Goal: Task Accomplishment & Management: Complete application form

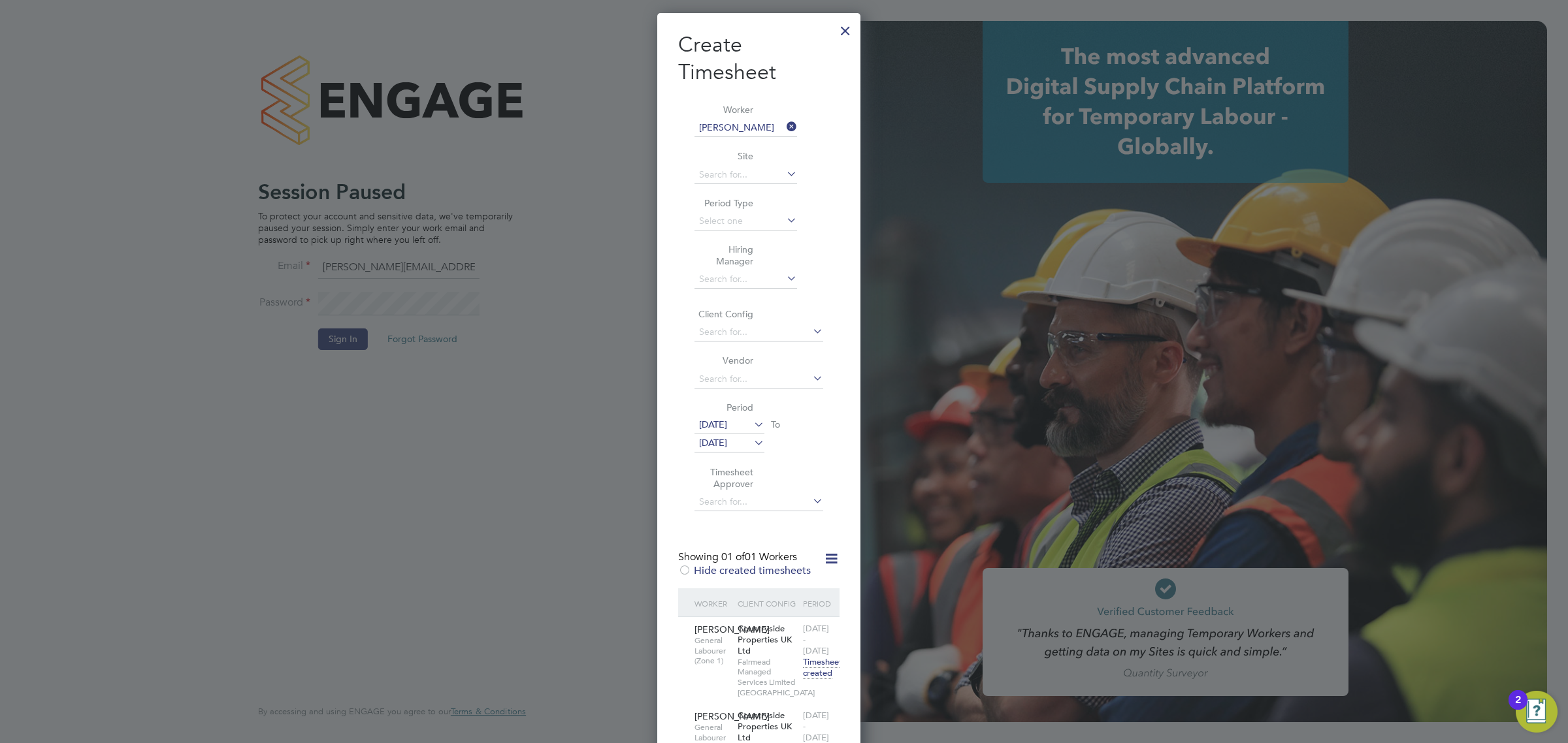
scroll to position [6, 6]
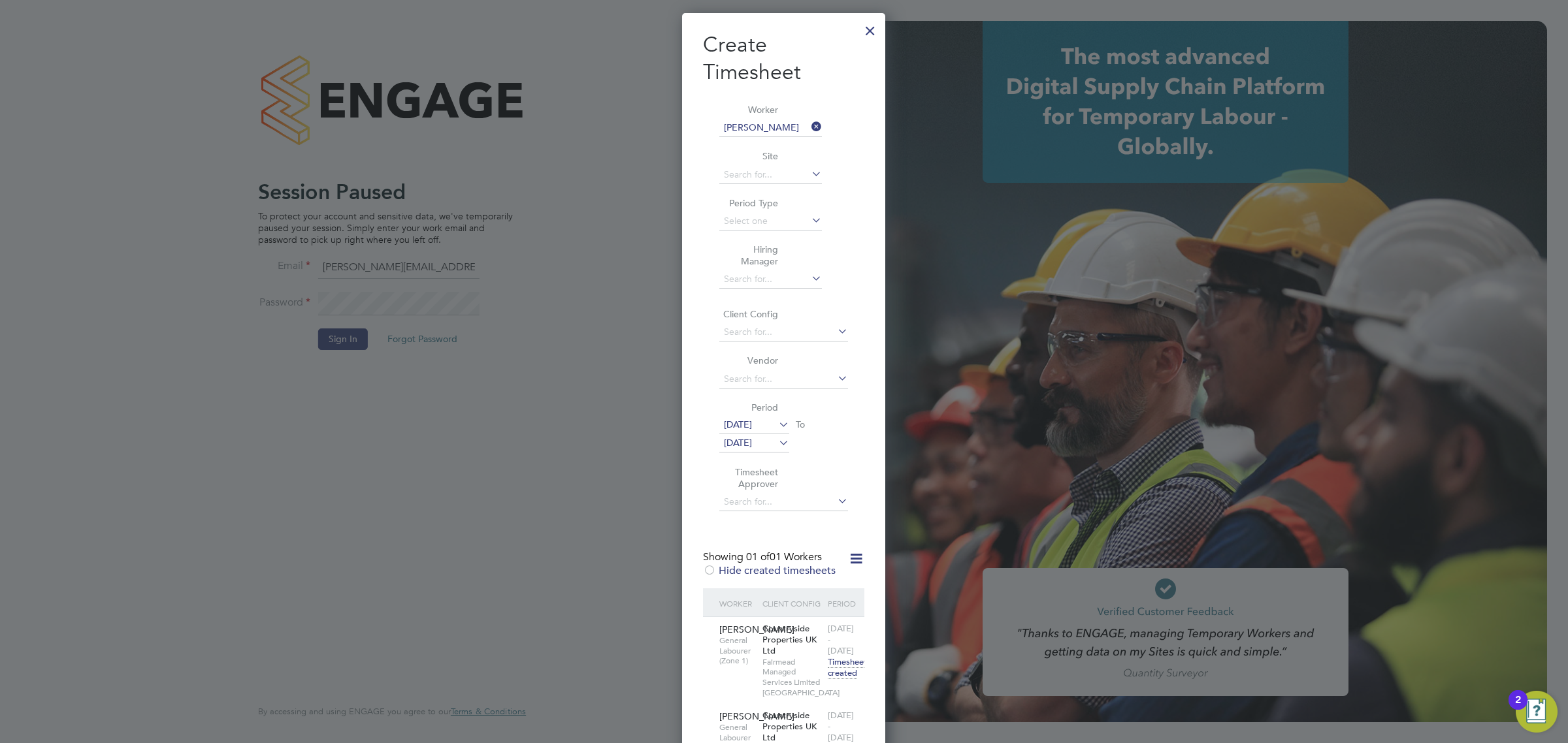
click at [309, 158] on div at bounding box center [784, 372] width 1568 height 743
drag, startPoint x: 873, startPoint y: 30, endPoint x: 866, endPoint y: 34, distance: 8.1
click at [873, 30] on div at bounding box center [871, 27] width 23 height 23
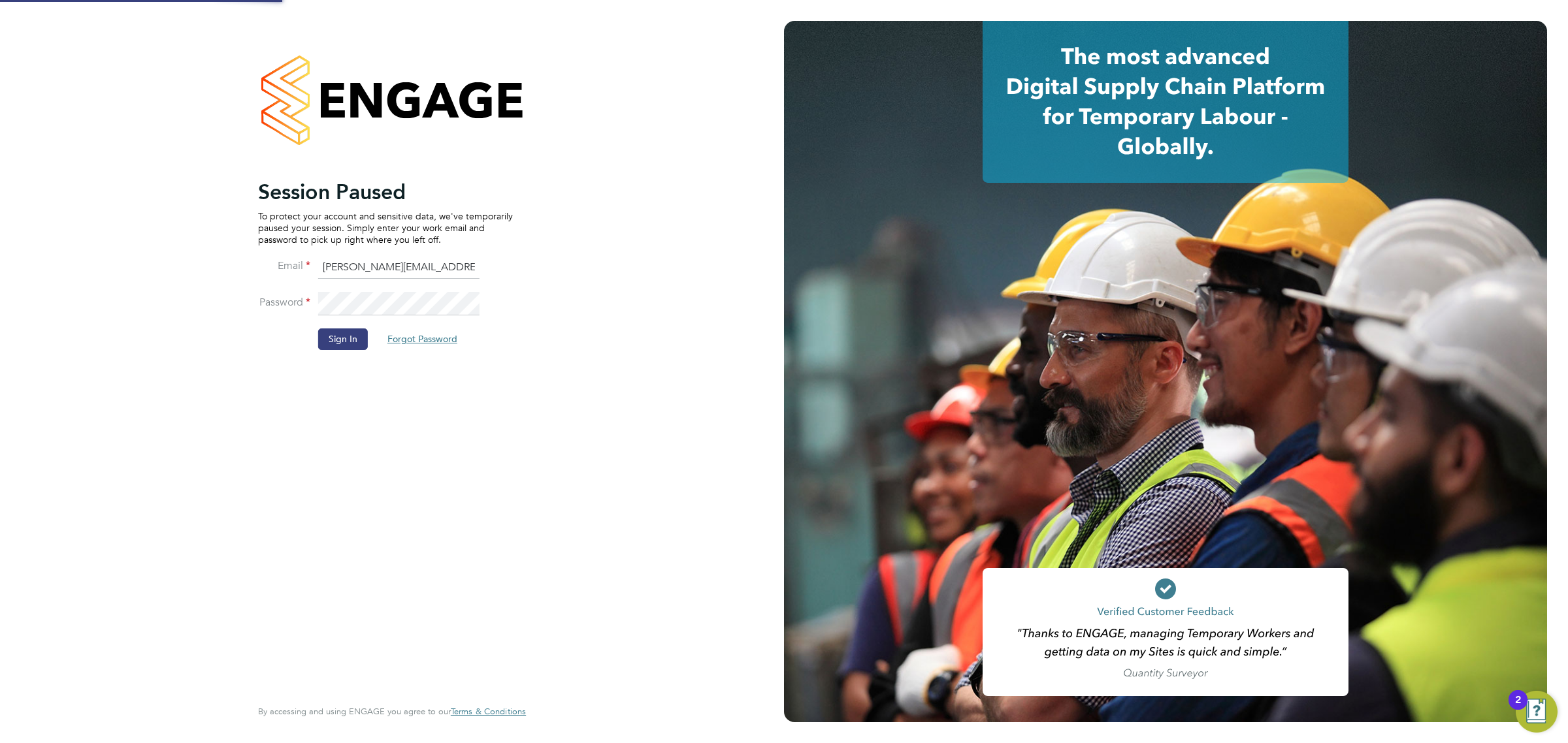
drag, startPoint x: 390, startPoint y: 334, endPoint x: 380, endPoint y: 338, distance: 10.8
click at [387, 336] on button "Forgot Password" at bounding box center [422, 339] width 91 height 21
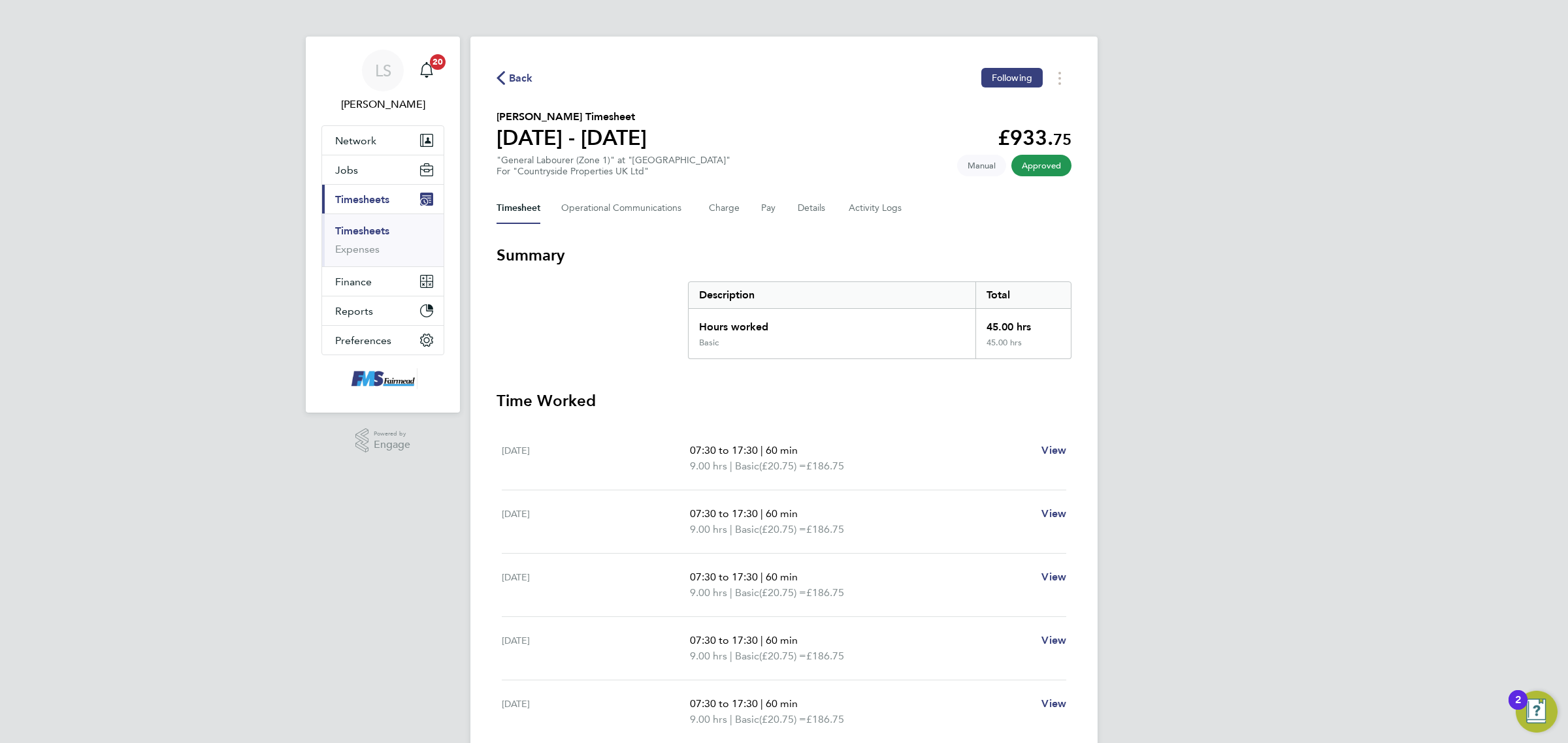
click at [373, 229] on link "Timesheets" at bounding box center [362, 231] width 55 height 12
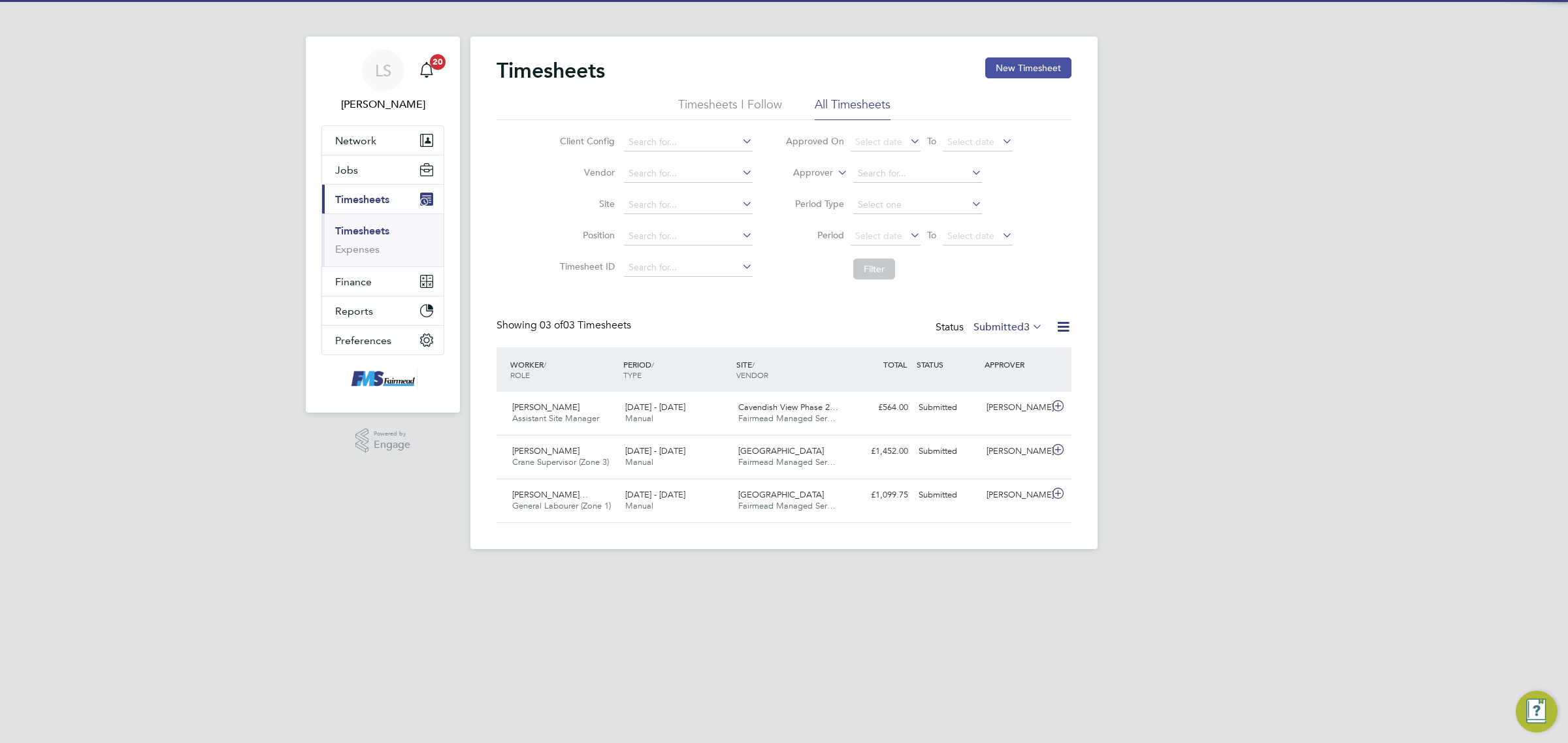
click at [1023, 72] on button "New Timesheet" at bounding box center [1028, 68] width 87 height 21
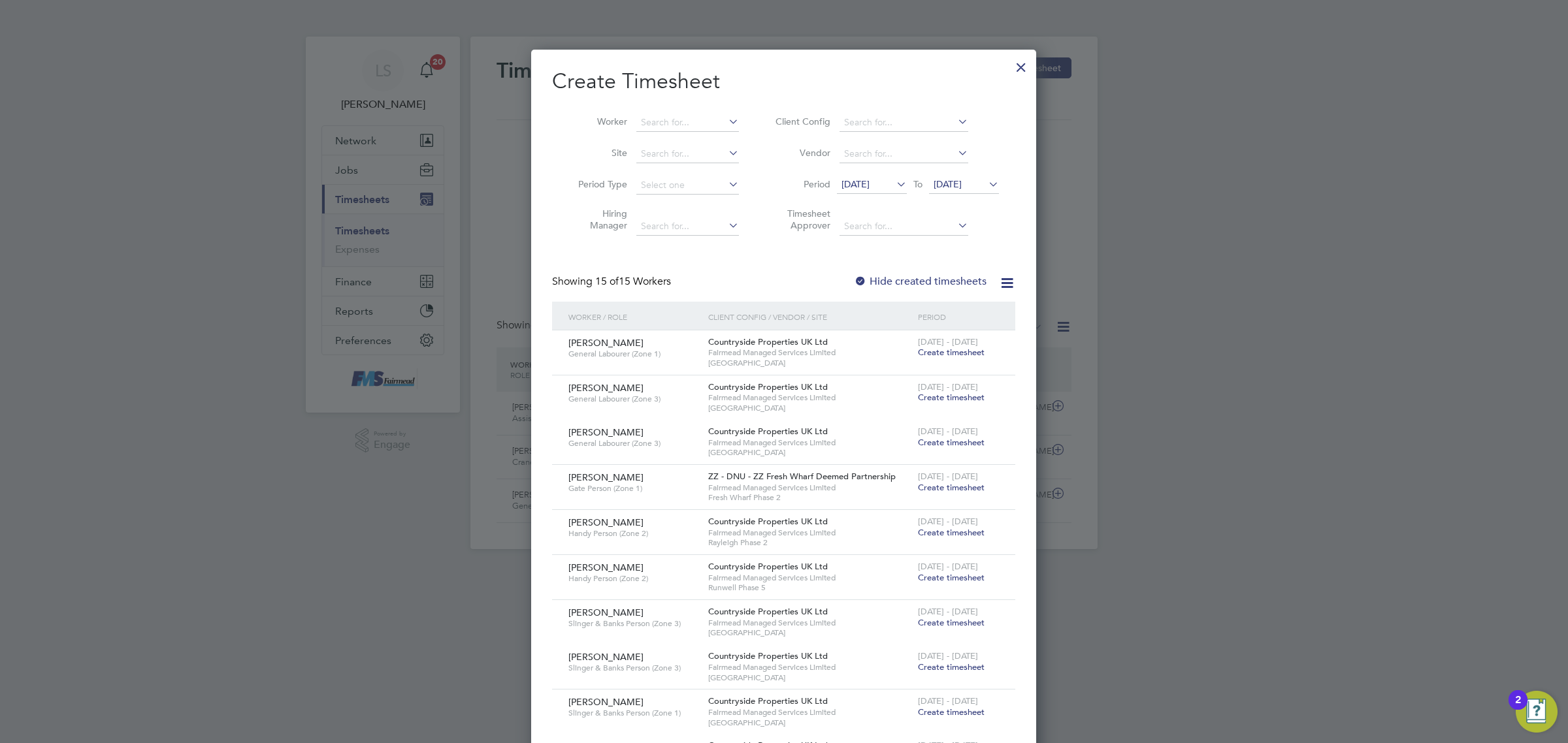
scroll to position [1342, 505]
click at [1006, 63] on div "Create Timesheet Worker Site Period Type Hiring Manager Client Config Vendor Pe…" at bounding box center [784, 720] width 505 height 1341
click at [1022, 72] on div at bounding box center [1021, 64] width 23 height 23
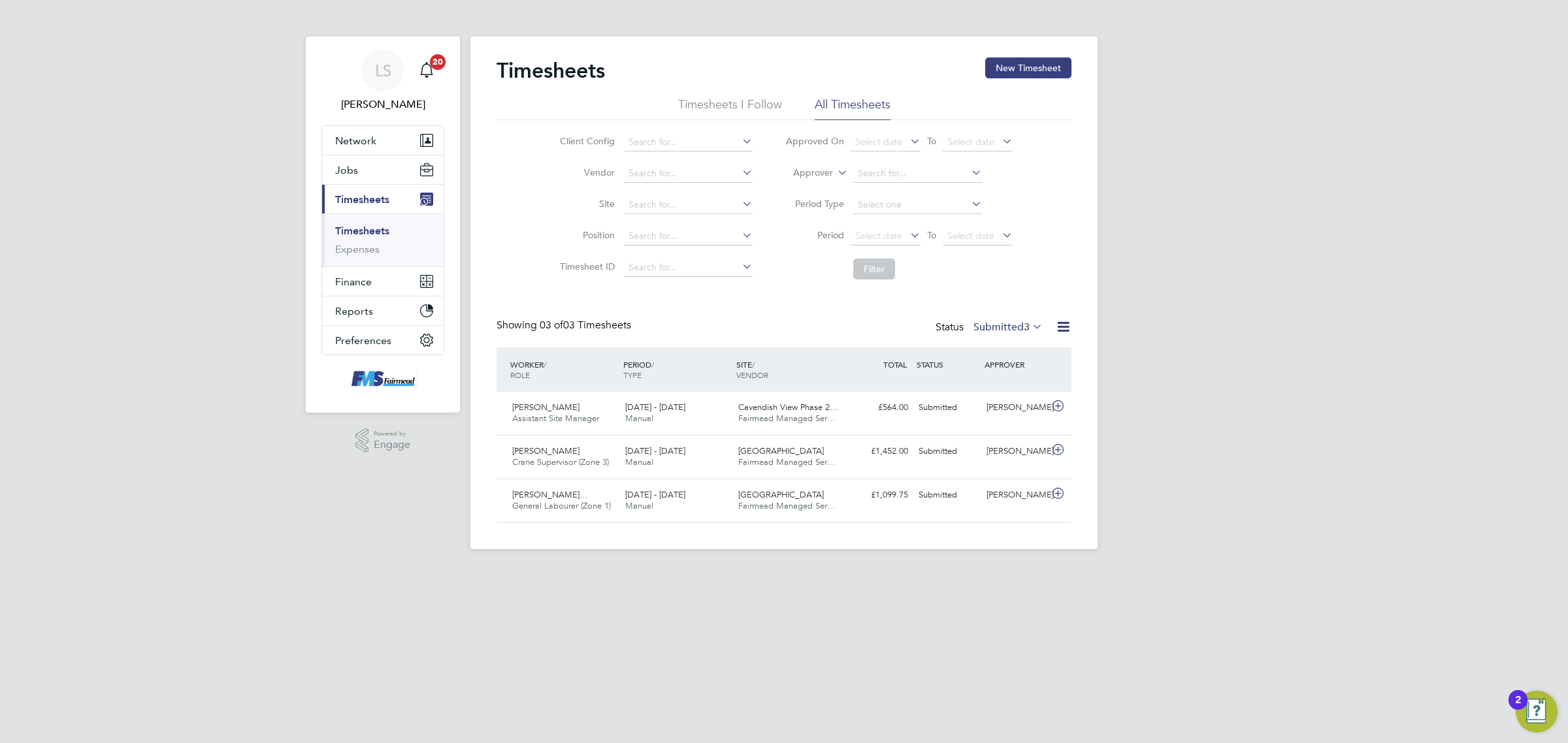
scroll to position [33, 113]
click at [1003, 418] on div "[PERSON_NAME]" at bounding box center [1015, 408] width 68 height 22
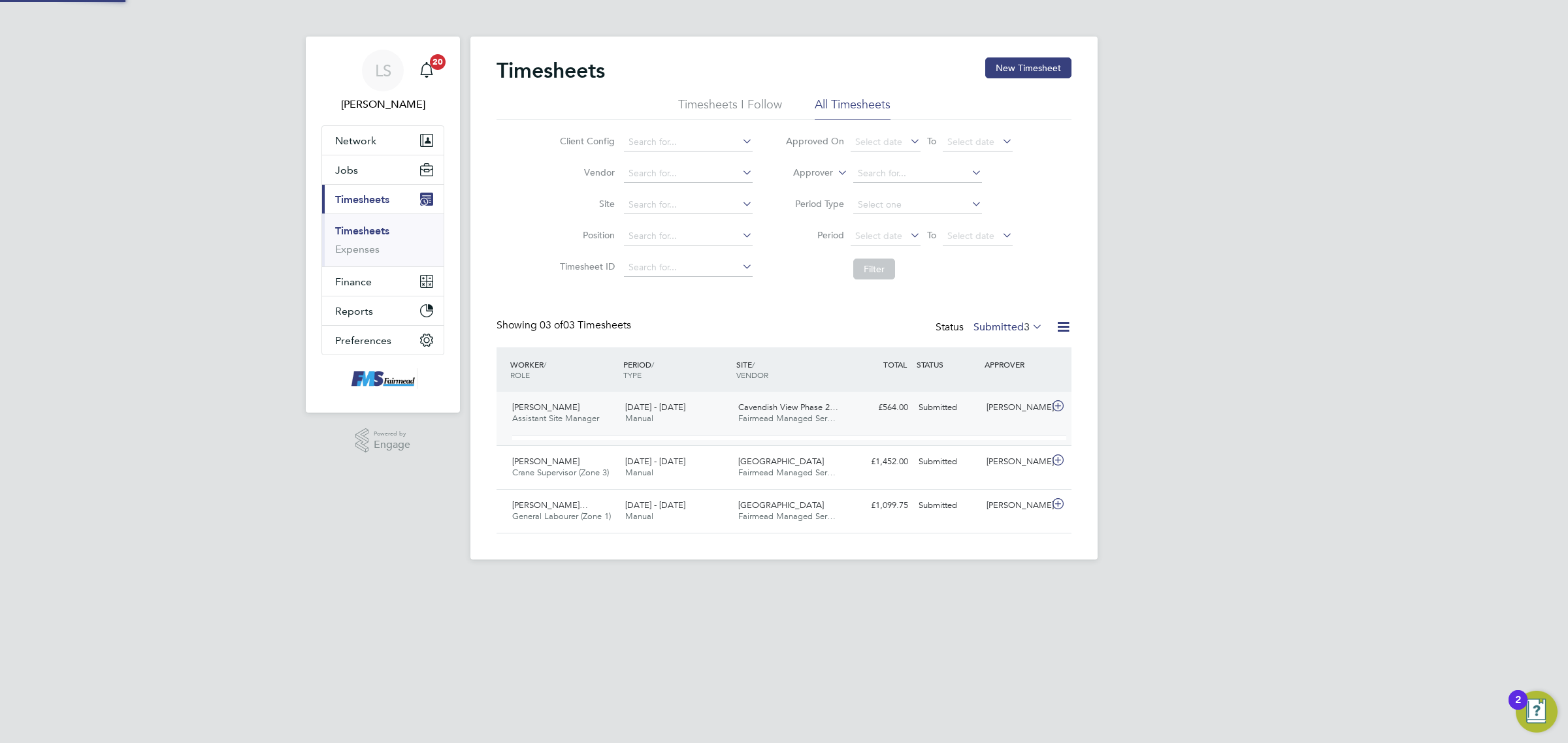
scroll to position [22, 127]
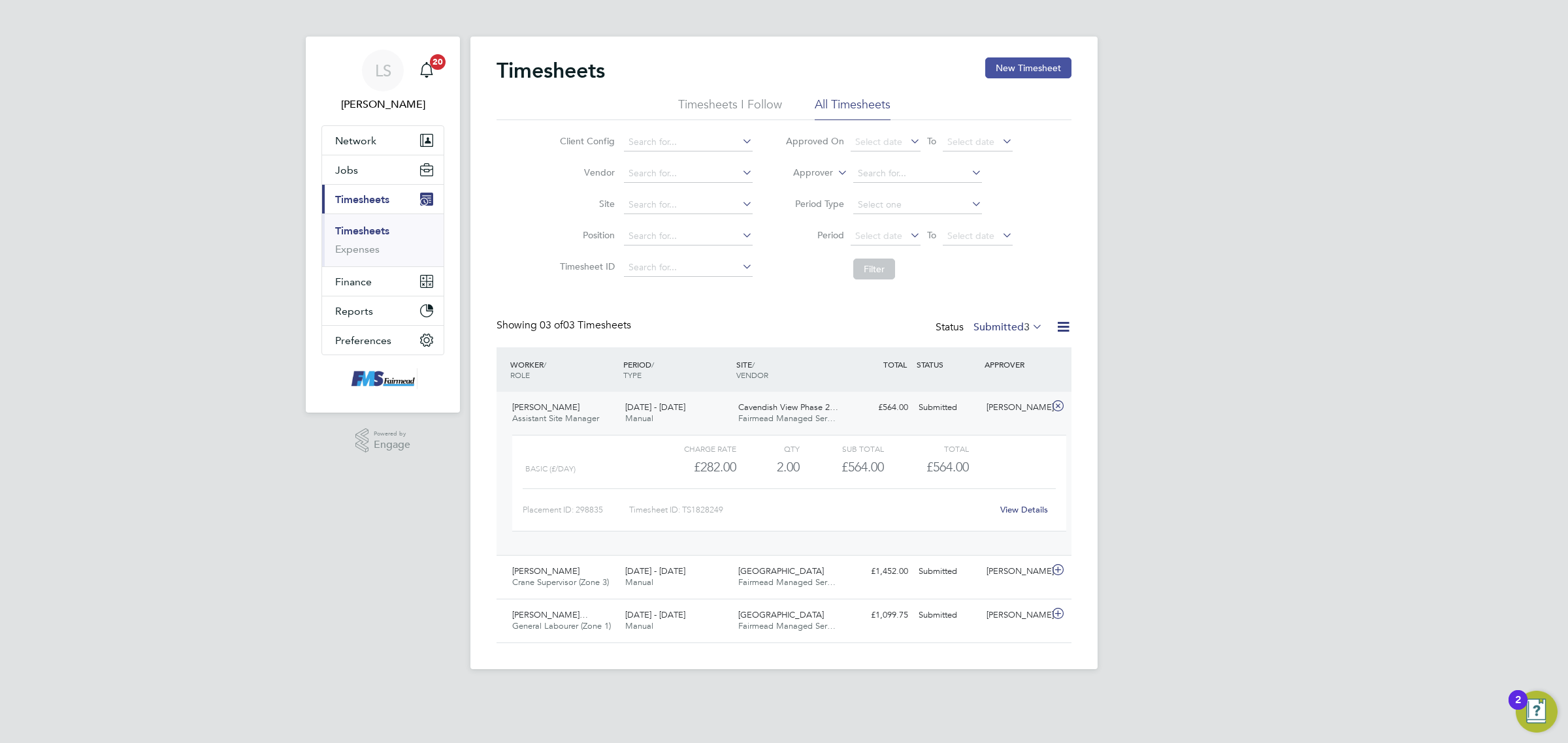
click at [1026, 59] on button "New Timesheet" at bounding box center [1028, 68] width 87 height 21
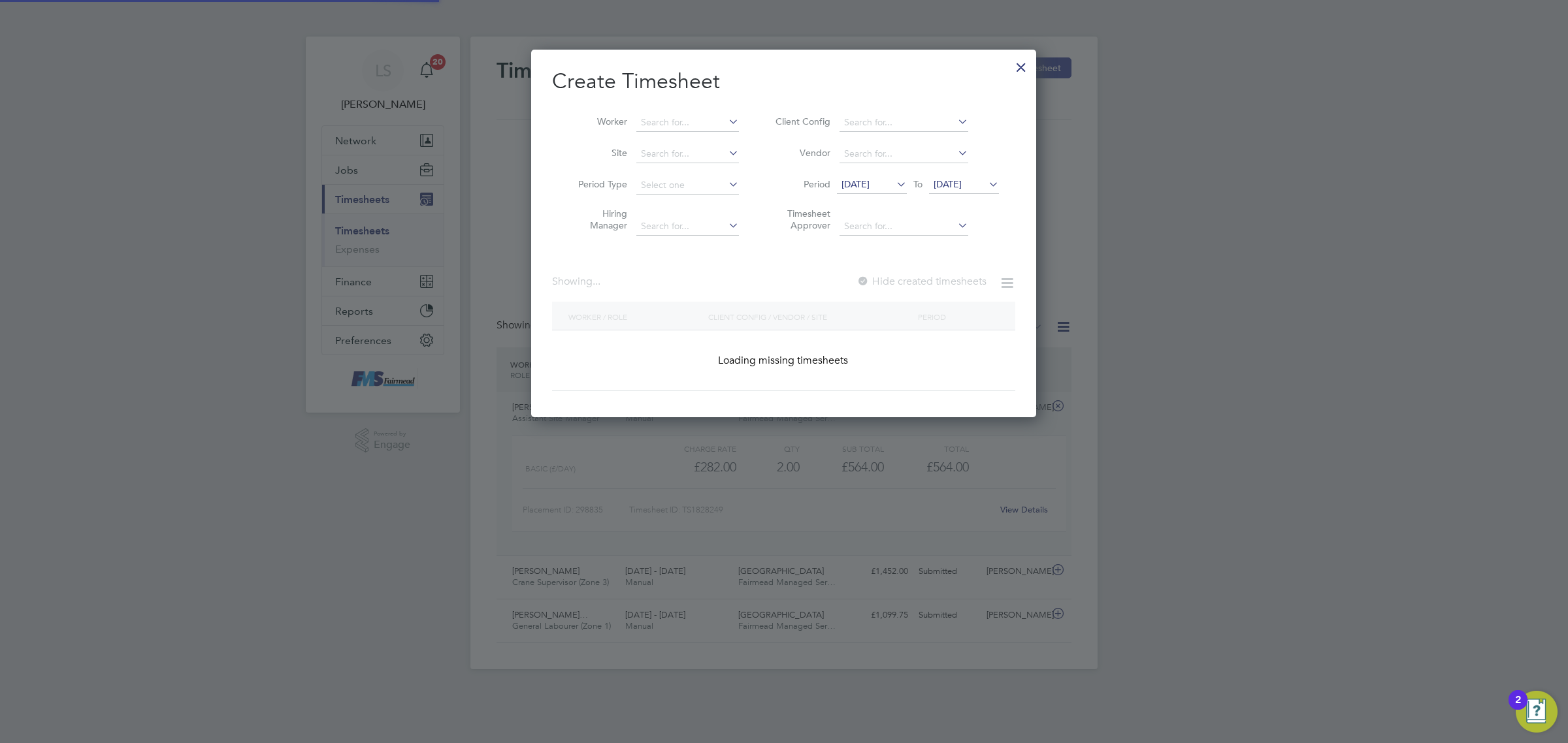
scroll to position [367, 505]
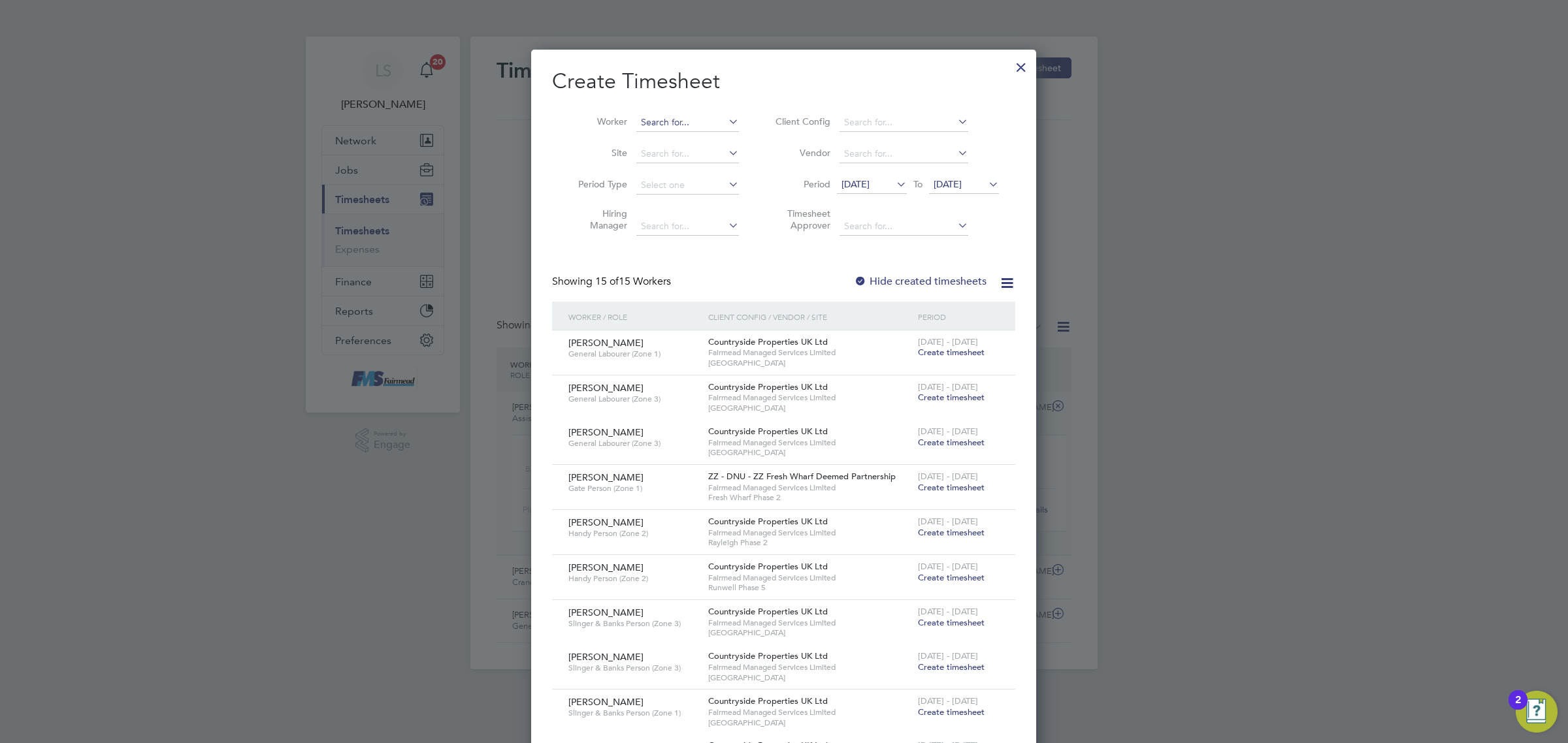
click at [659, 123] on input at bounding box center [688, 122] width 103 height 18
click at [694, 188] on li "[PERSON_NAME]" at bounding box center [722, 192] width 171 height 18
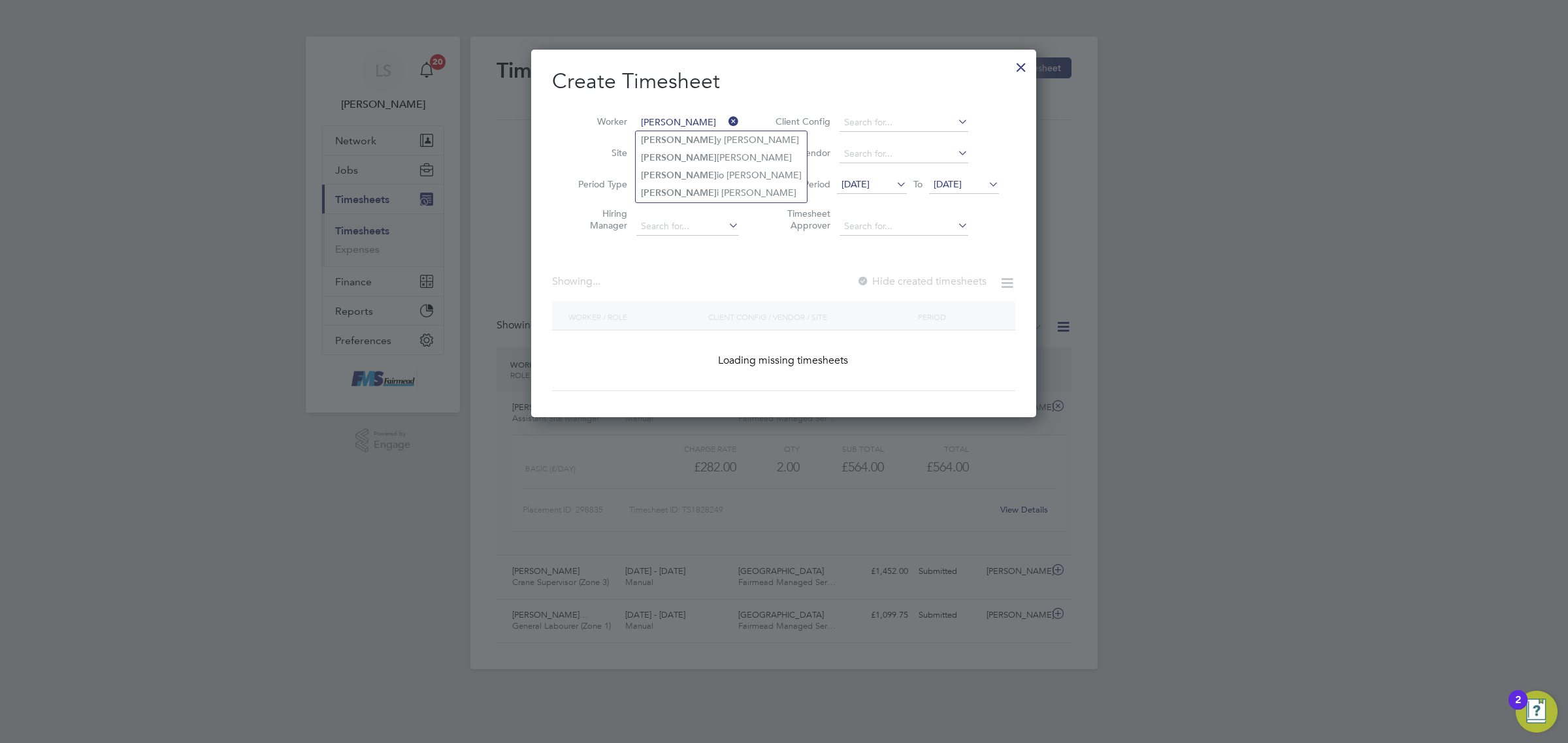
type input "[PERSON_NAME]"
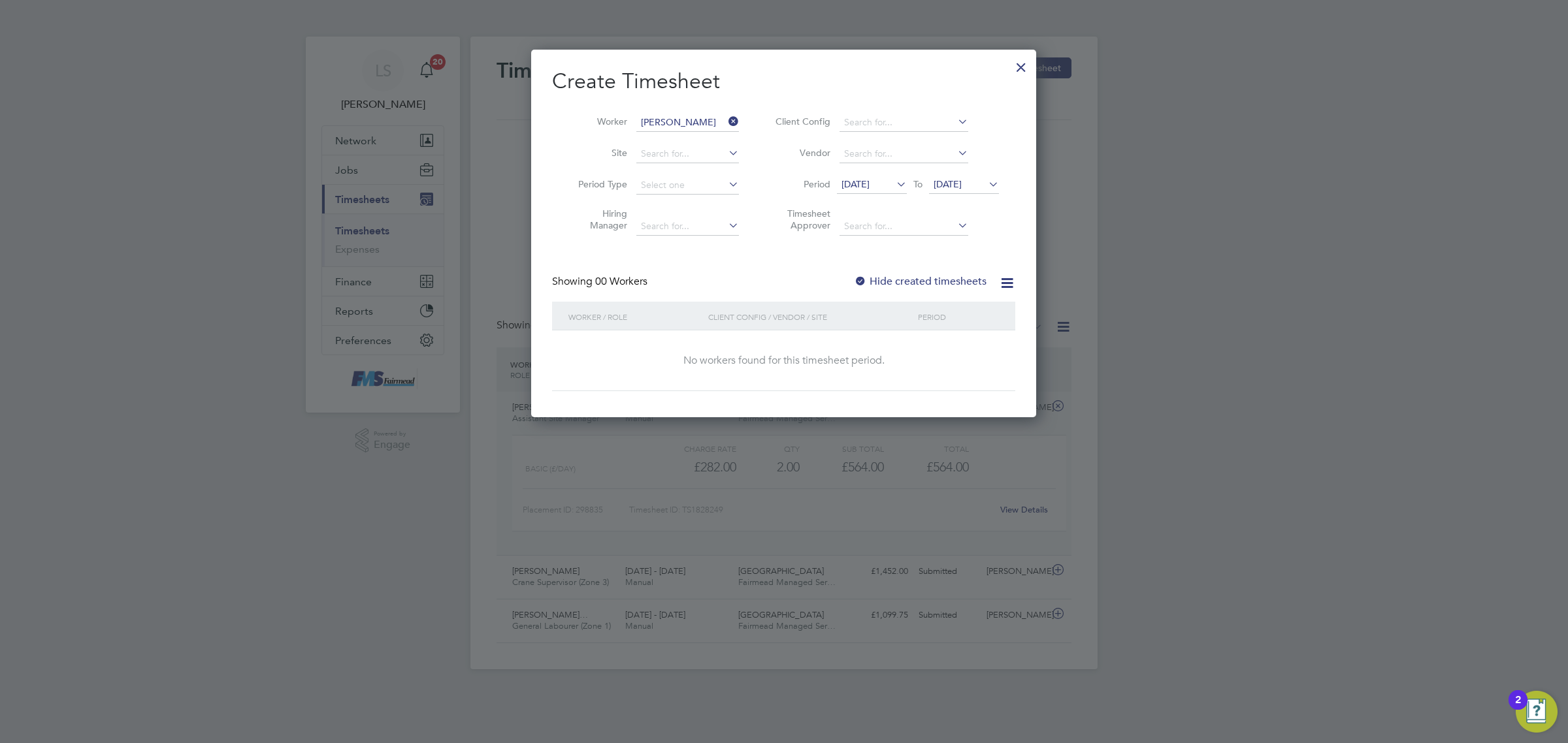
click at [962, 184] on span "[DATE]" at bounding box center [948, 184] width 28 height 12
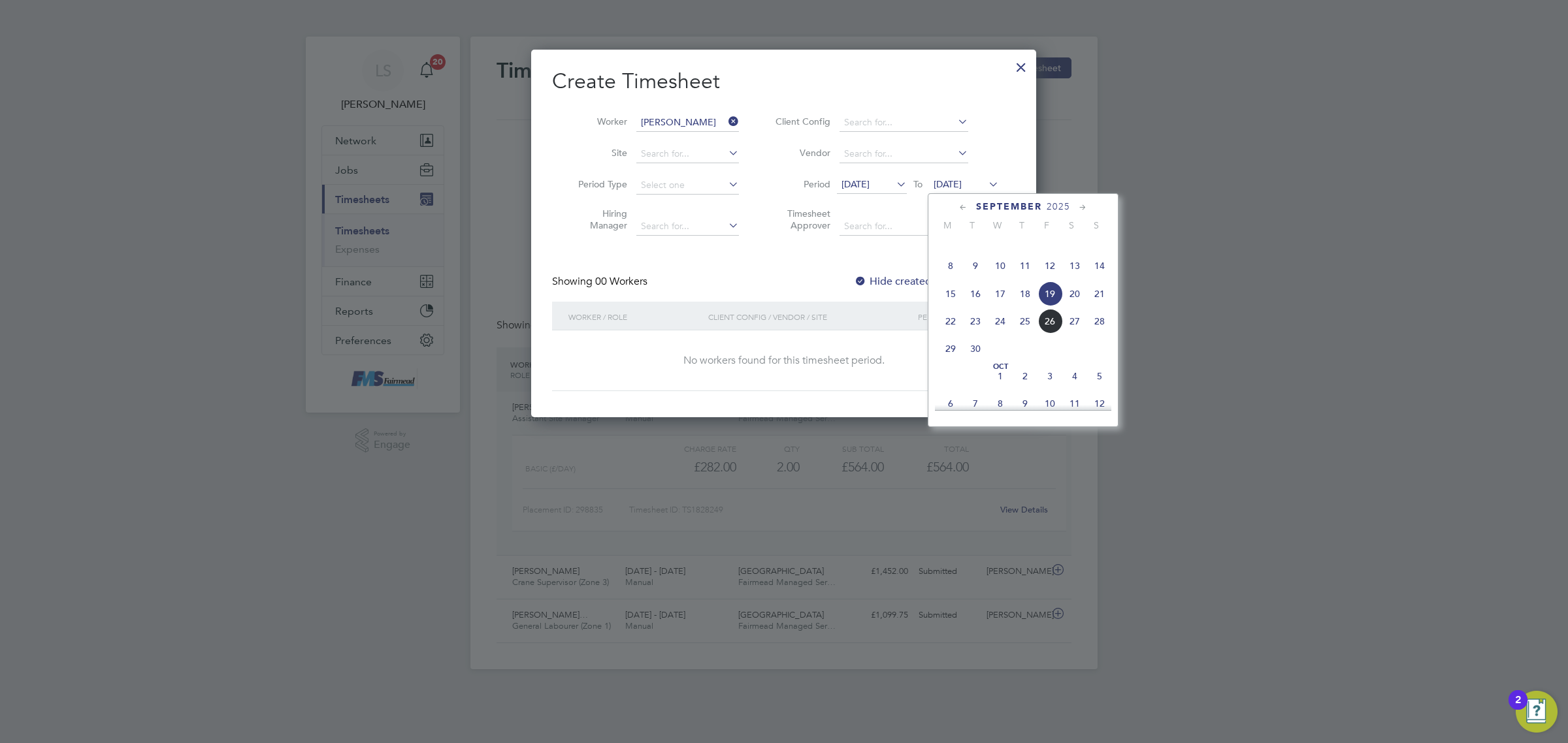
click at [1095, 333] on span "28" at bounding box center [1100, 322] width 25 height 25
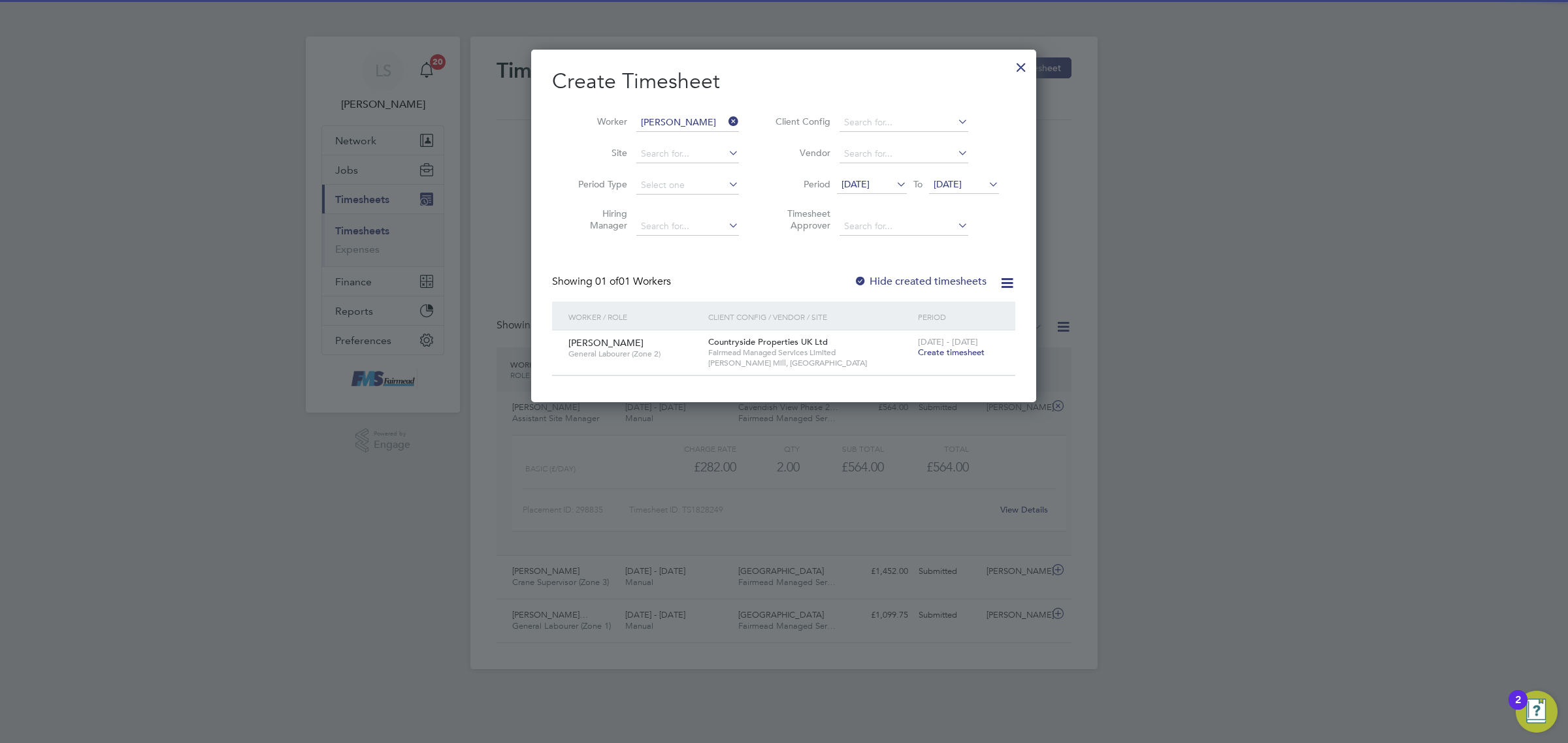
click at [954, 353] on span "Create timesheet" at bounding box center [952, 352] width 67 height 11
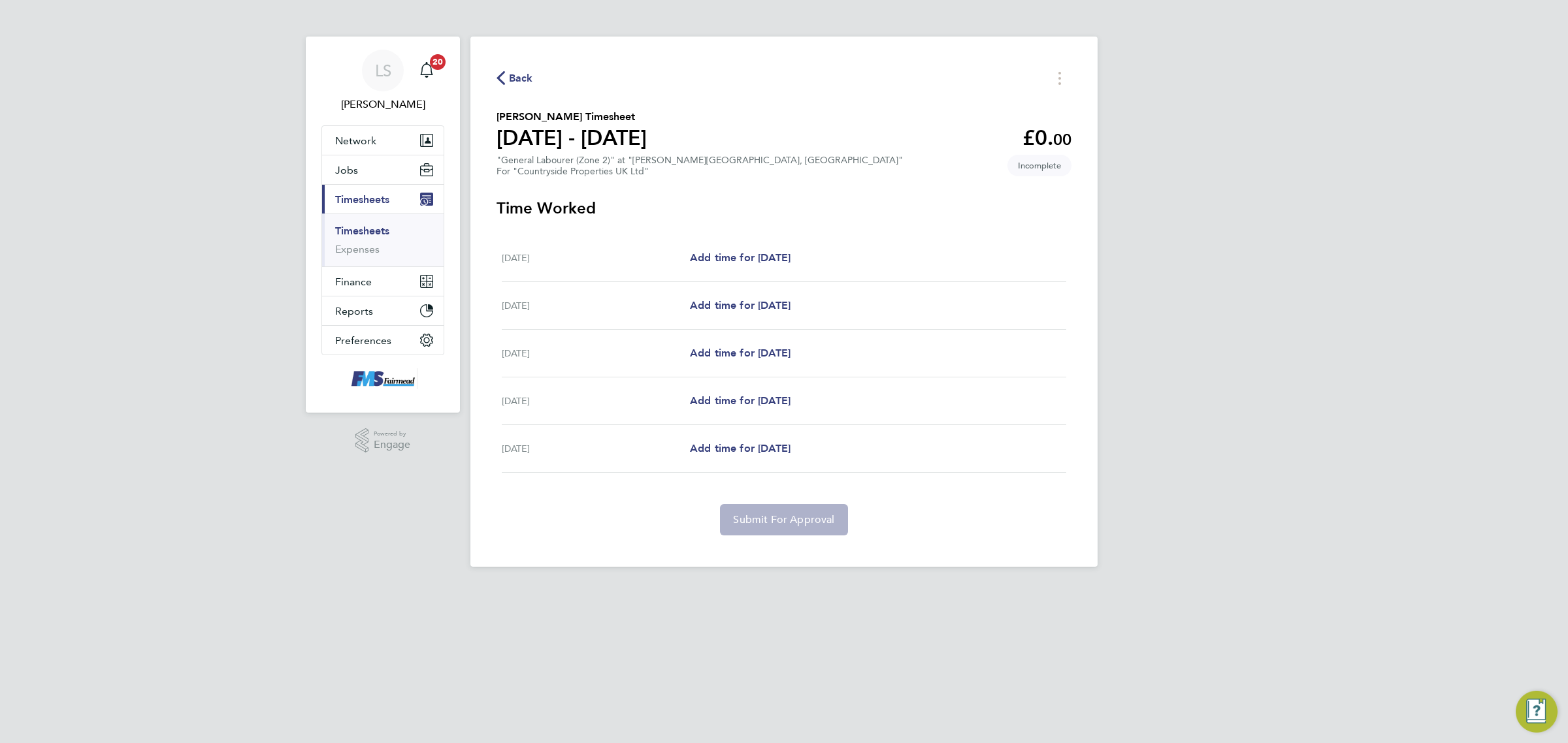
click at [804, 269] on div "[DATE] Add time for [DATE] Add time for [DATE]" at bounding box center [784, 258] width 564 height 48
click at [791, 265] on link "Add time for [DATE]" at bounding box center [740, 258] width 101 height 16
select select "30"
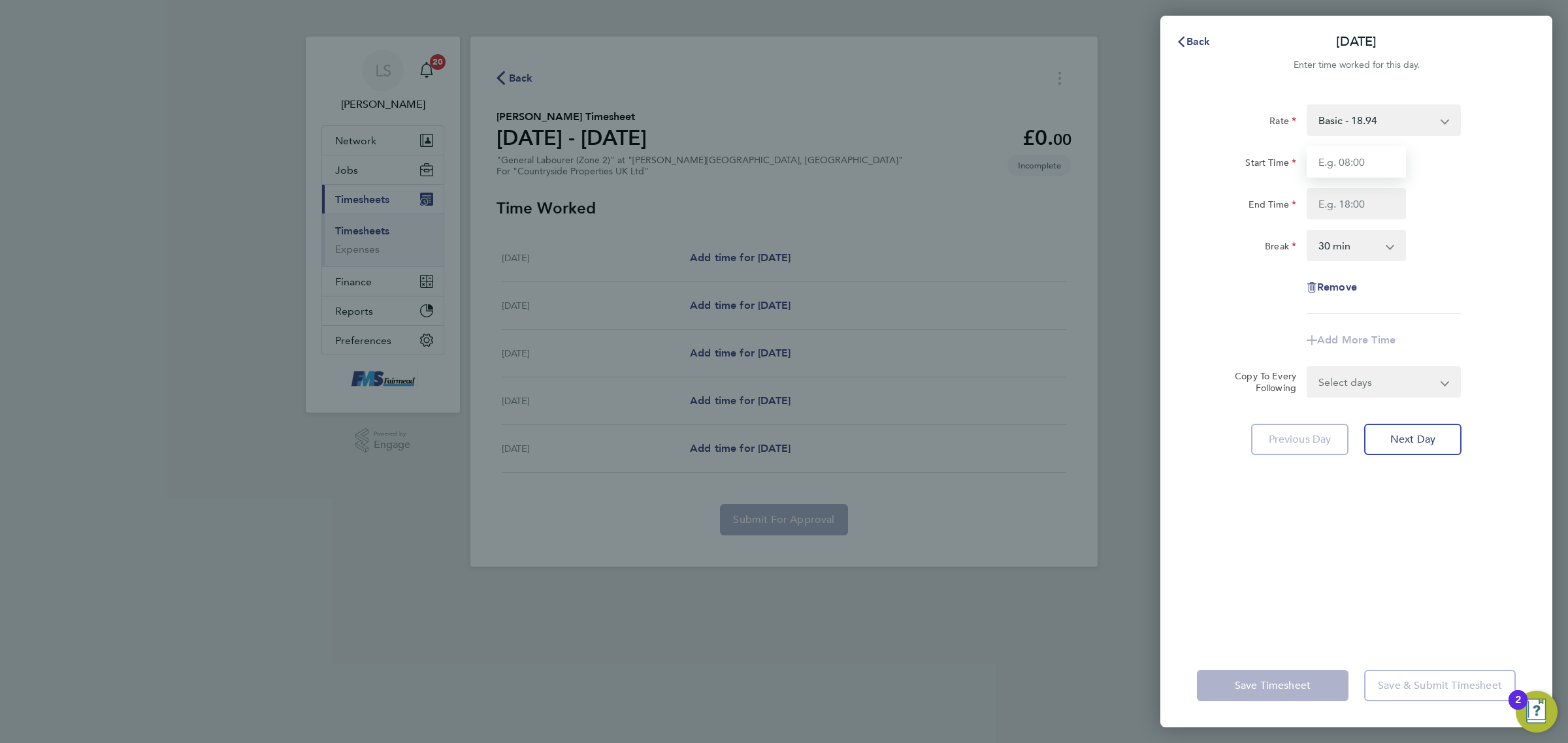
click at [1320, 155] on input "Start Time" at bounding box center [1356, 162] width 99 height 31
type input "07:30"
click at [1371, 200] on input "End Time" at bounding box center [1356, 203] width 99 height 31
type input "17:00"
click at [1436, 220] on div "Rate Basic - 18.94 Start Time 07:30 End Time 17:00 Break 0 min 15 min 30 min 45…" at bounding box center [1356, 209] width 319 height 210
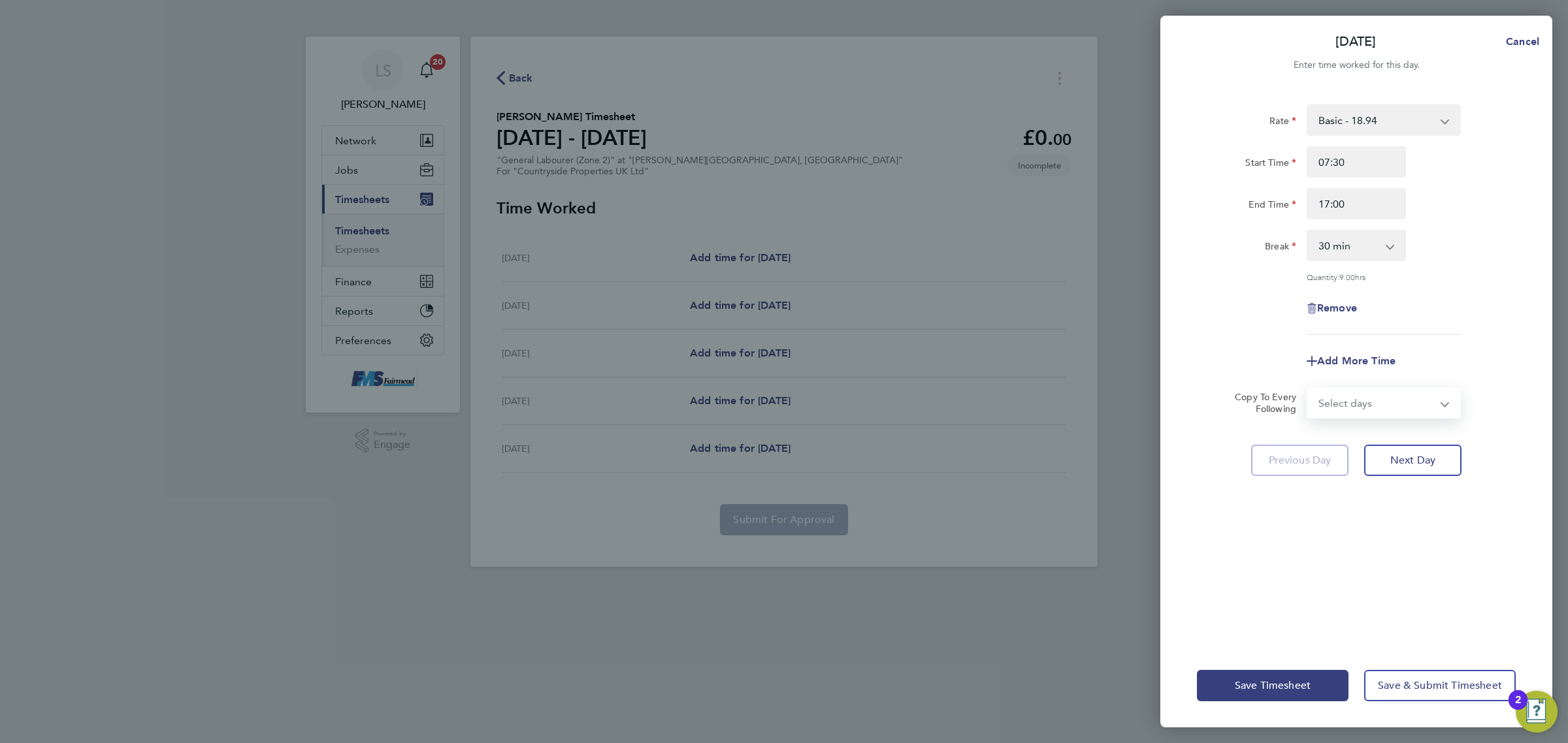
click at [1331, 413] on select "Select days Day [DATE] [DATE] [DATE] [DATE]" at bounding box center [1377, 403] width 137 height 29
select select "DAY"
click at [1308, 389] on select "Select days Day [DATE] [DATE] [DATE] [DATE]" at bounding box center [1377, 403] width 137 height 29
select select "[DATE]"
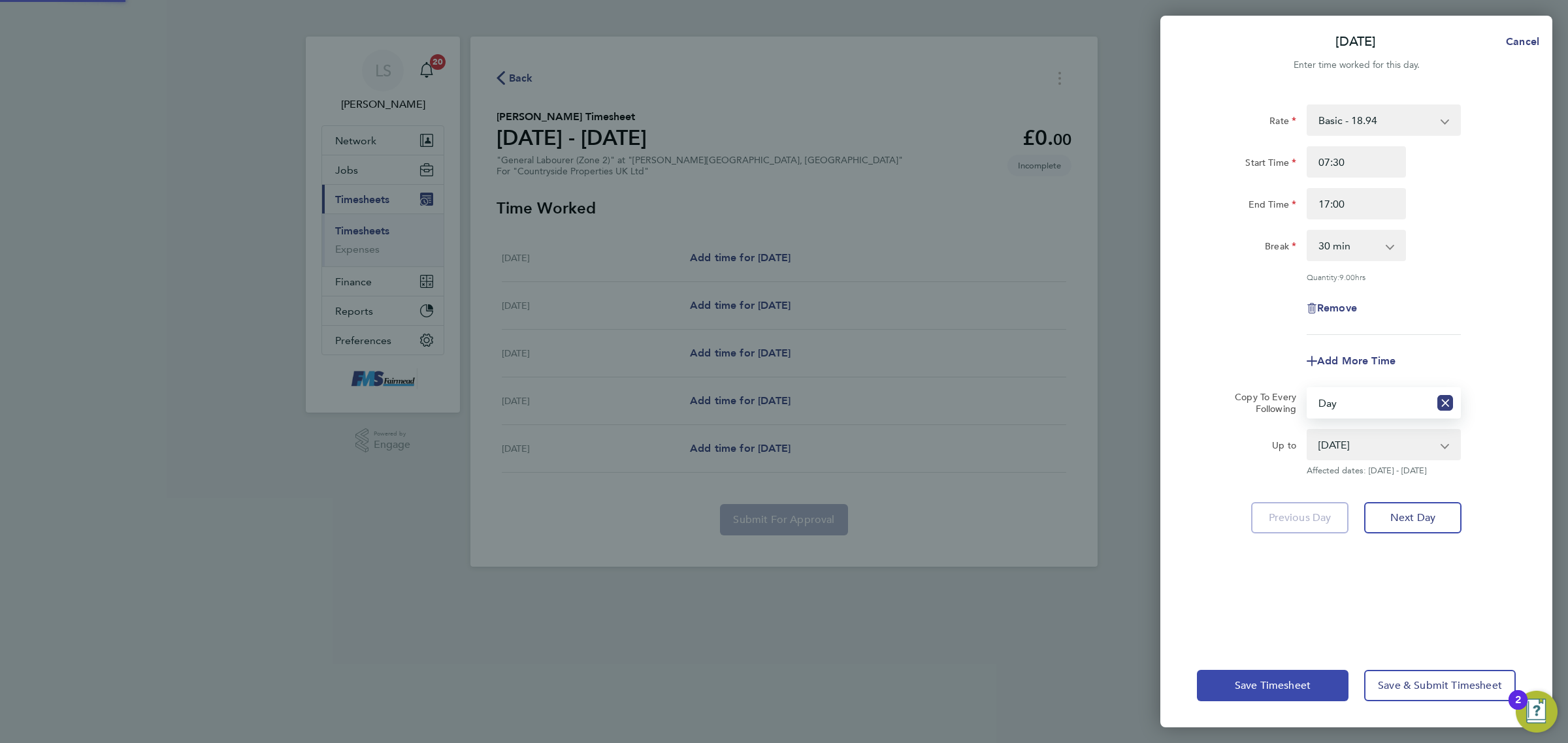
click at [1291, 673] on button "Save Timesheet" at bounding box center [1273, 685] width 152 height 31
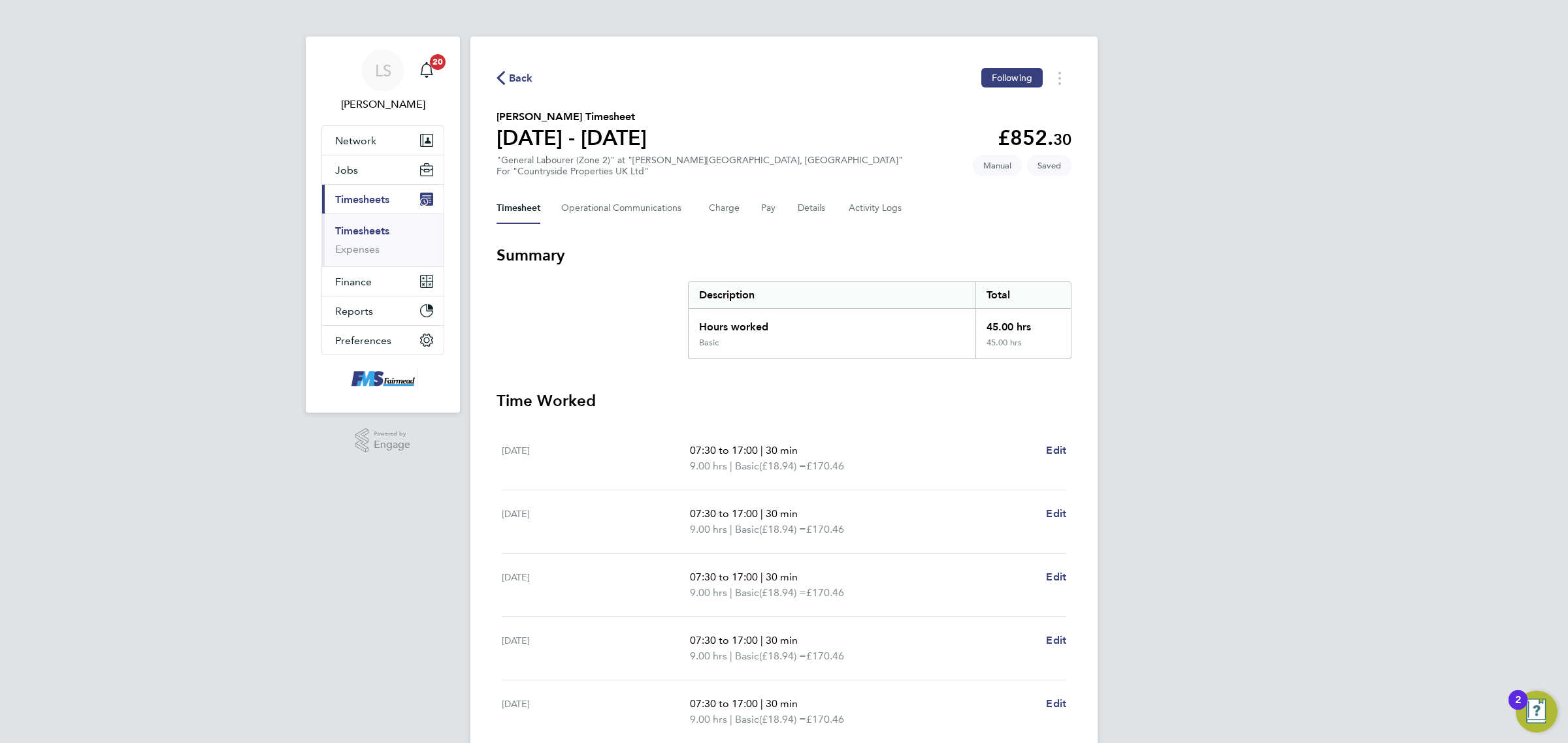
click at [1042, 455] on div "07:30 to 17:00 | 30 min 9.00 hrs | Basic (£18.94) = £170.46 Edit" at bounding box center [878, 458] width 376 height 31
click at [1049, 454] on span "Edit" at bounding box center [1056, 450] width 20 height 12
select select "30"
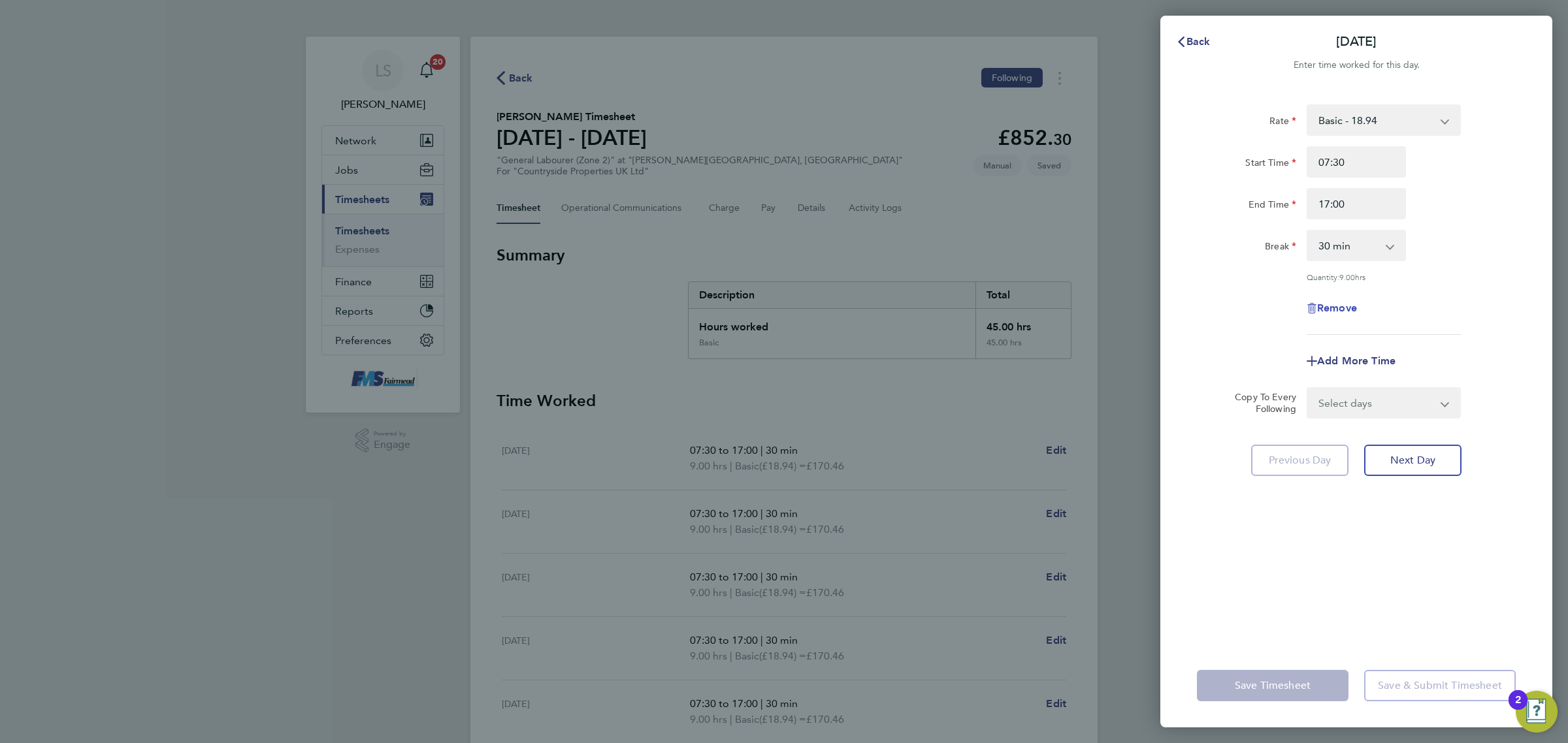
click at [1320, 309] on span "Remove" at bounding box center [1337, 308] width 40 height 12
select select "null"
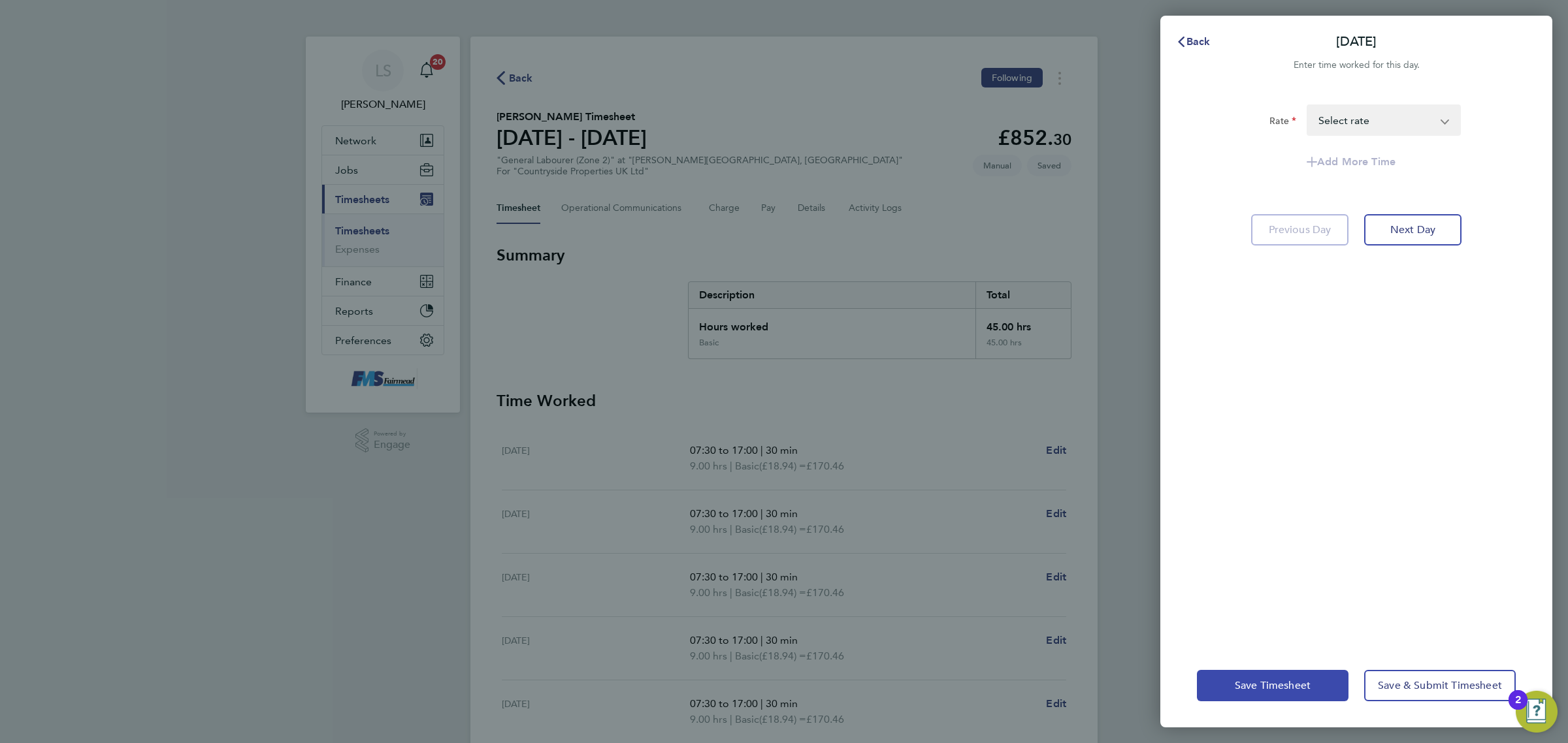
click at [1265, 689] on span "Save Timesheet" at bounding box center [1273, 685] width 76 height 13
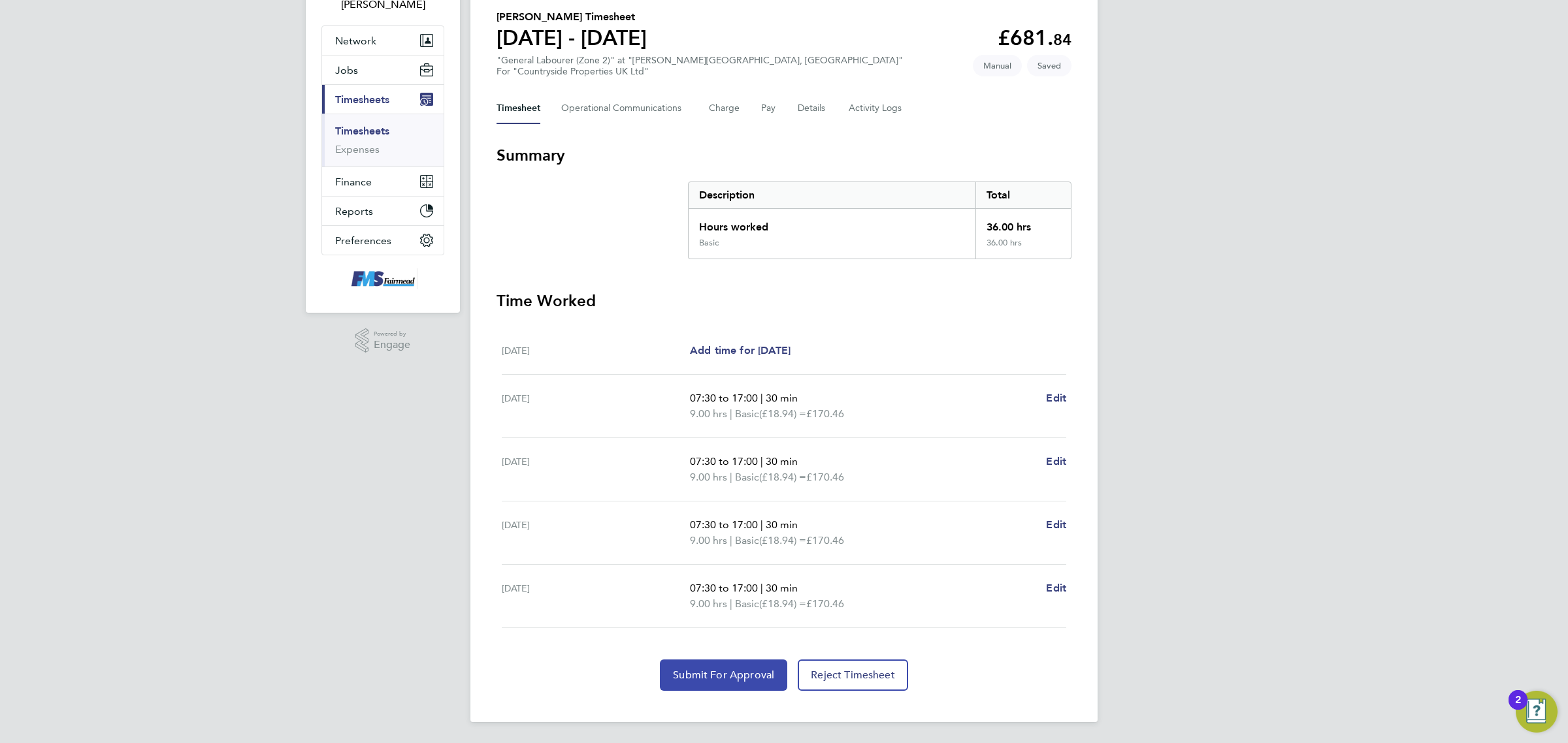
click at [701, 683] on button "Submit For Approval" at bounding box center [723, 675] width 127 height 31
click at [360, 132] on link "Timesheets" at bounding box center [362, 132] width 55 height 12
